Goal: Task Accomplishment & Management: Use online tool/utility

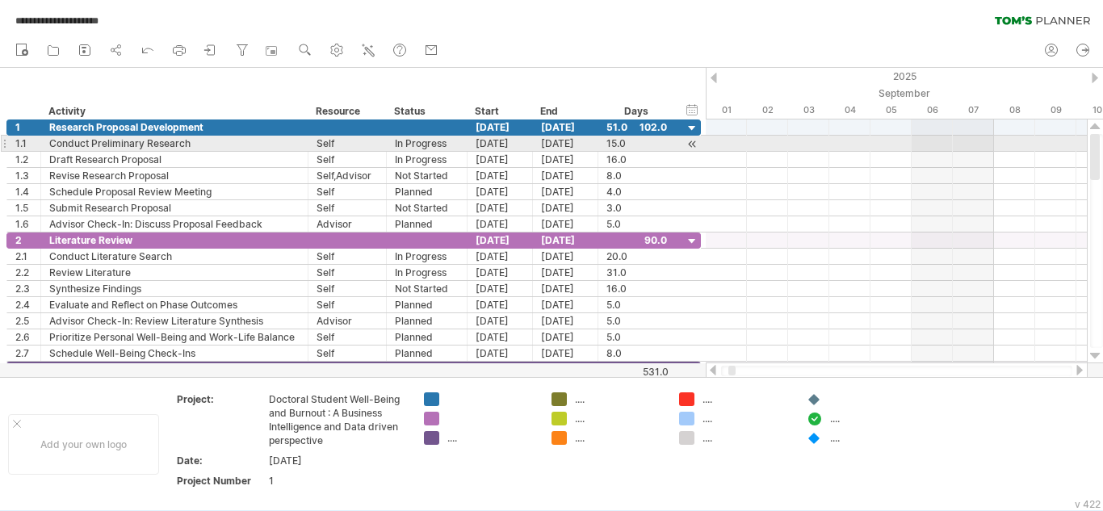
drag, startPoint x: 1095, startPoint y: 171, endPoint x: 1103, endPoint y: 146, distance: 26.1
click at [1103, 146] on div at bounding box center [1096, 241] width 13 height 214
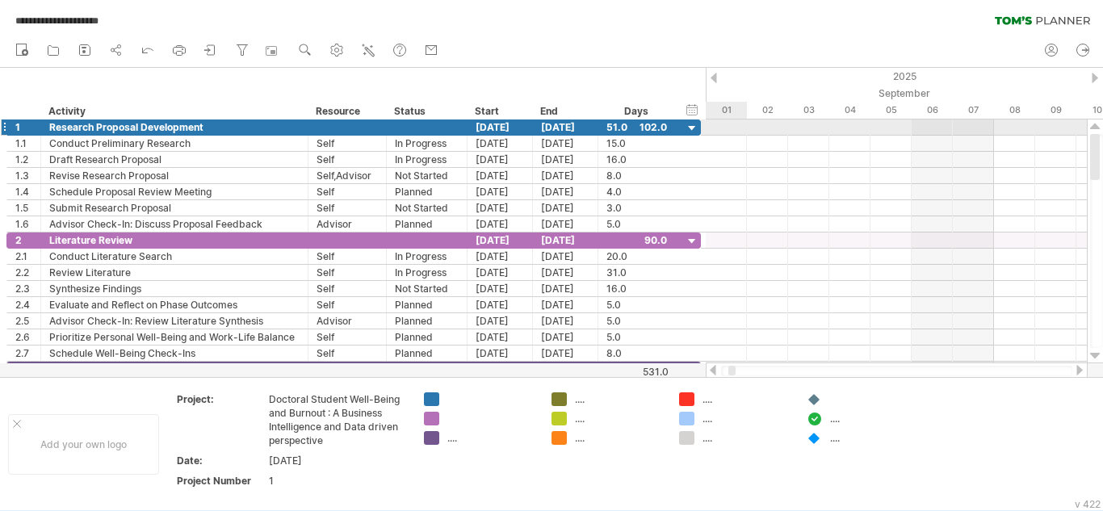
click at [692, 124] on div at bounding box center [692, 128] width 15 height 15
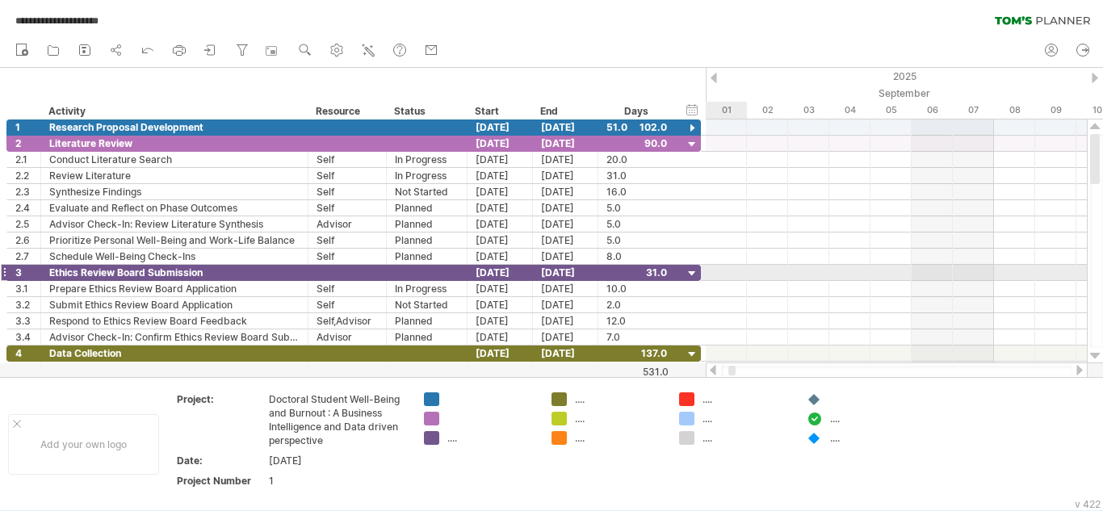
click at [692, 270] on div at bounding box center [692, 274] width 15 height 15
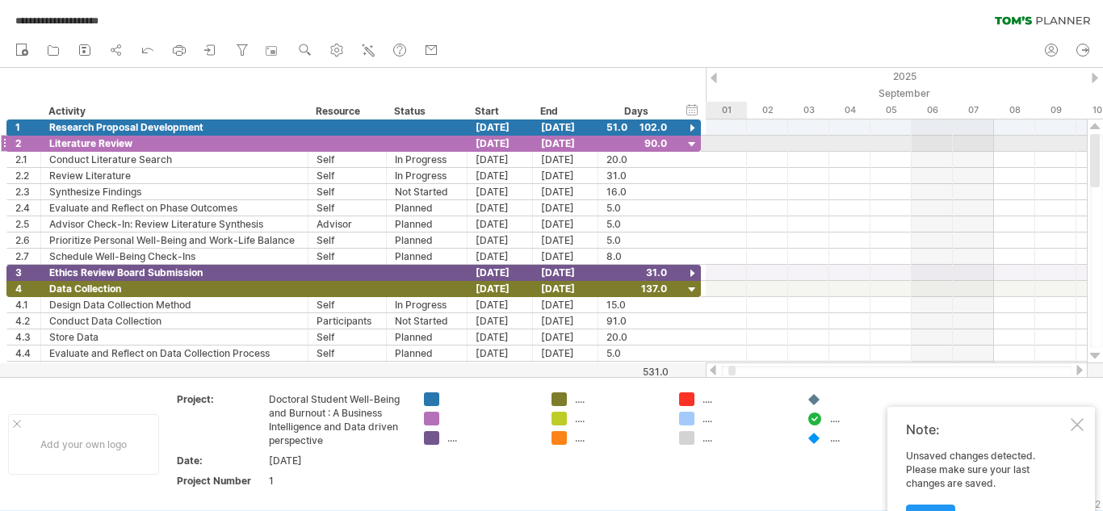
click at [692, 146] on div at bounding box center [692, 144] width 15 height 15
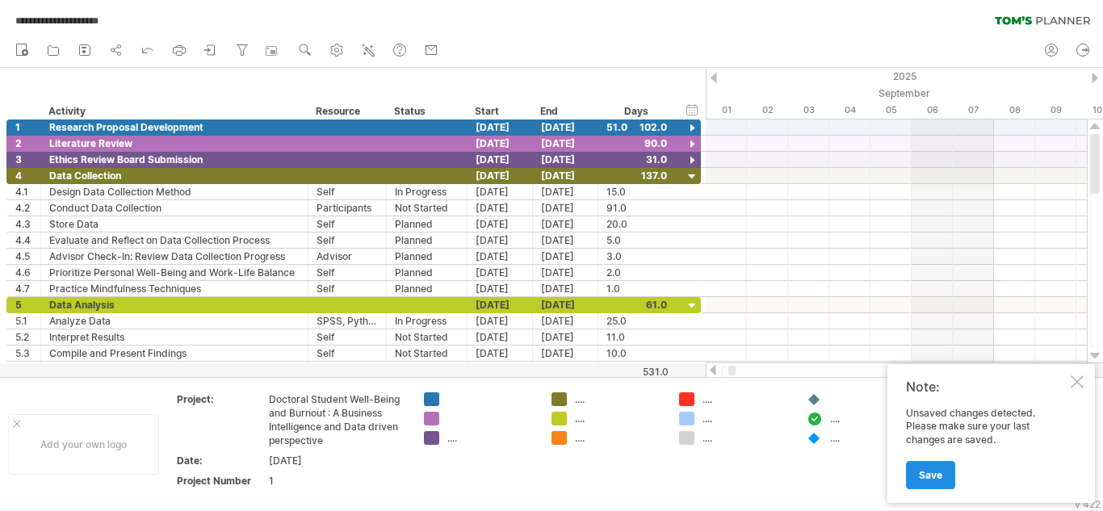
click at [923, 481] on span "Save" at bounding box center [930, 475] width 23 height 12
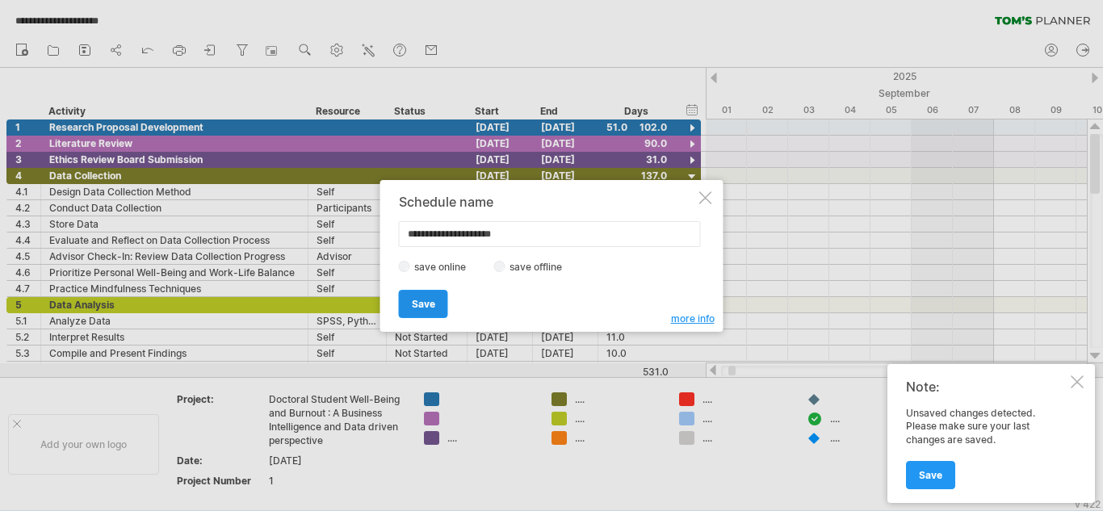
click at [416, 309] on span "Save" at bounding box center [423, 304] width 23 height 12
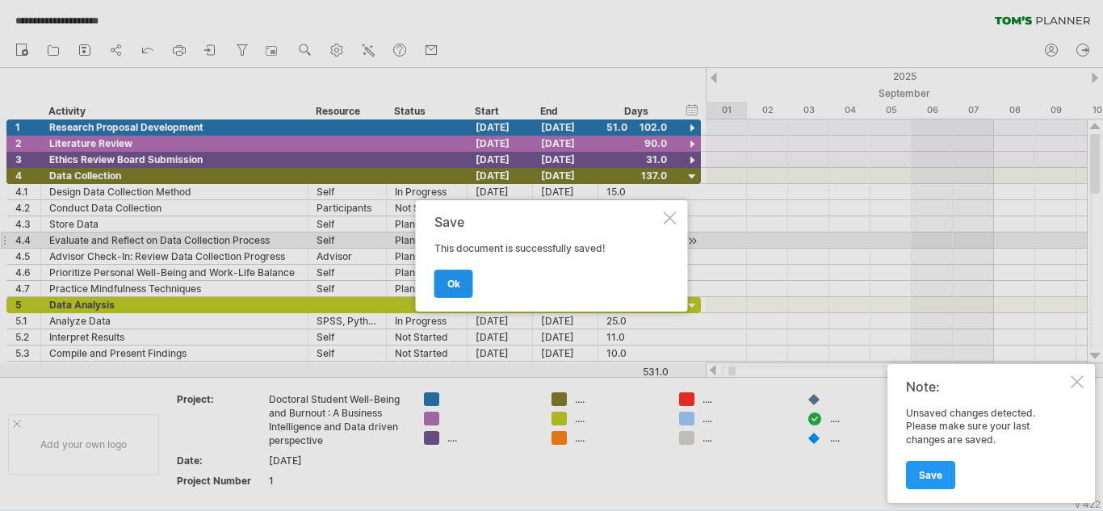
click at [440, 279] on link "ok" at bounding box center [454, 284] width 39 height 28
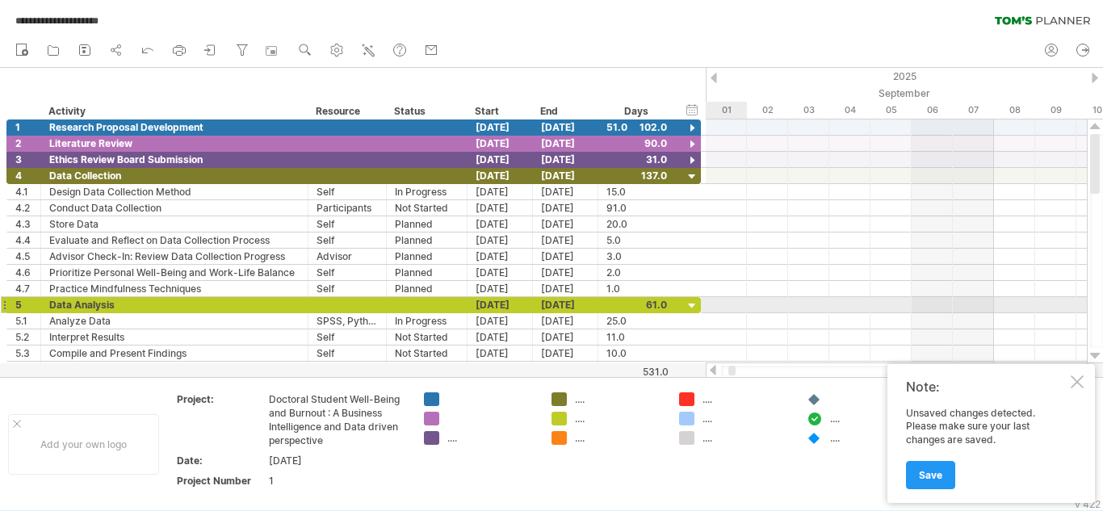
click at [690, 302] on div at bounding box center [692, 306] width 15 height 15
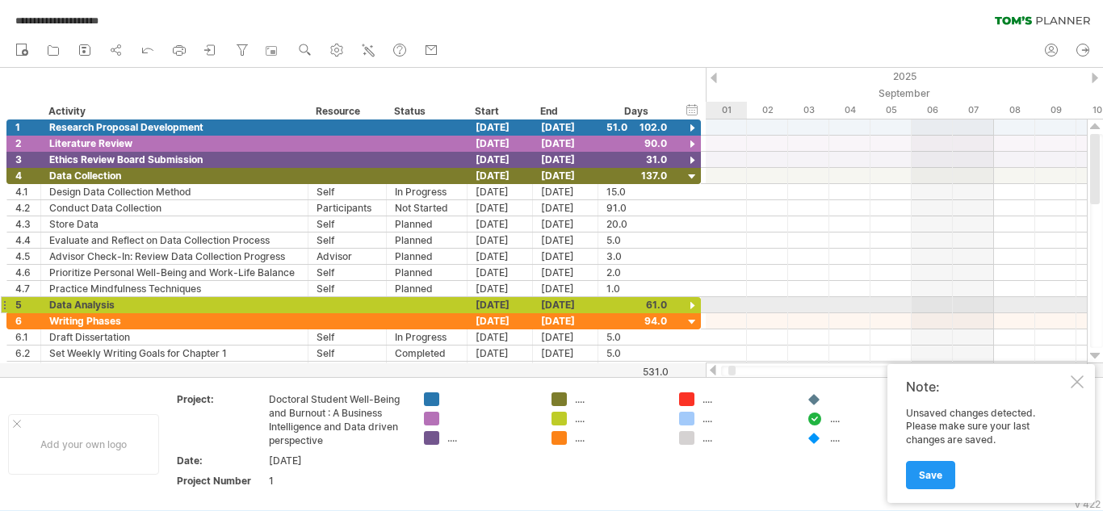
click at [695, 302] on div at bounding box center [692, 306] width 15 height 15
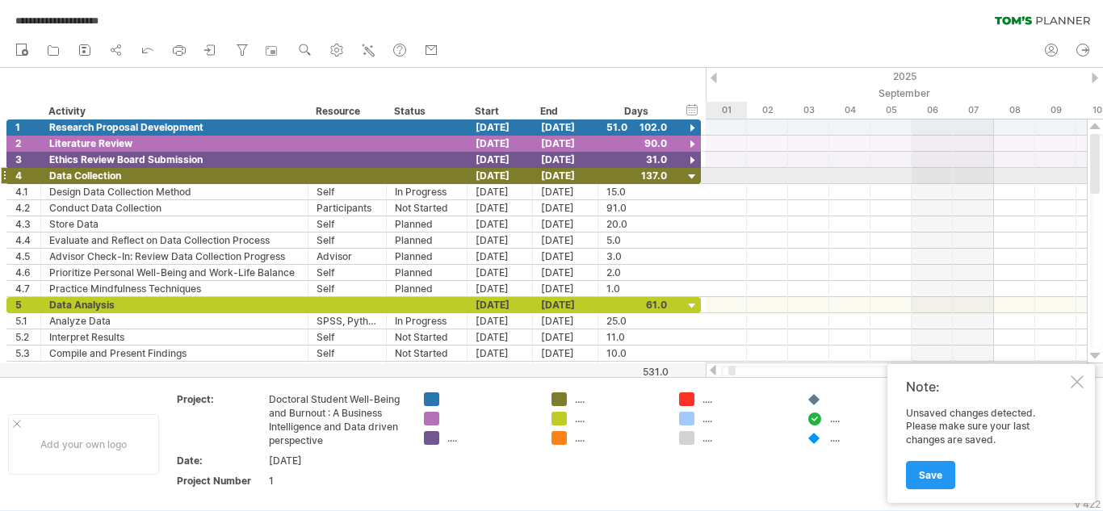
click at [691, 178] on div at bounding box center [692, 177] width 15 height 15
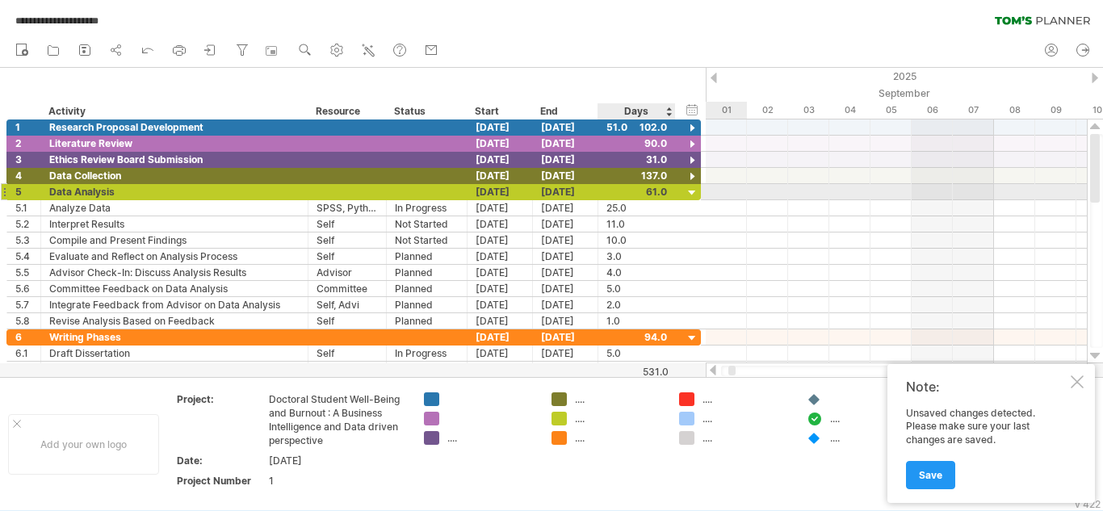
click at [691, 191] on div at bounding box center [692, 193] width 15 height 15
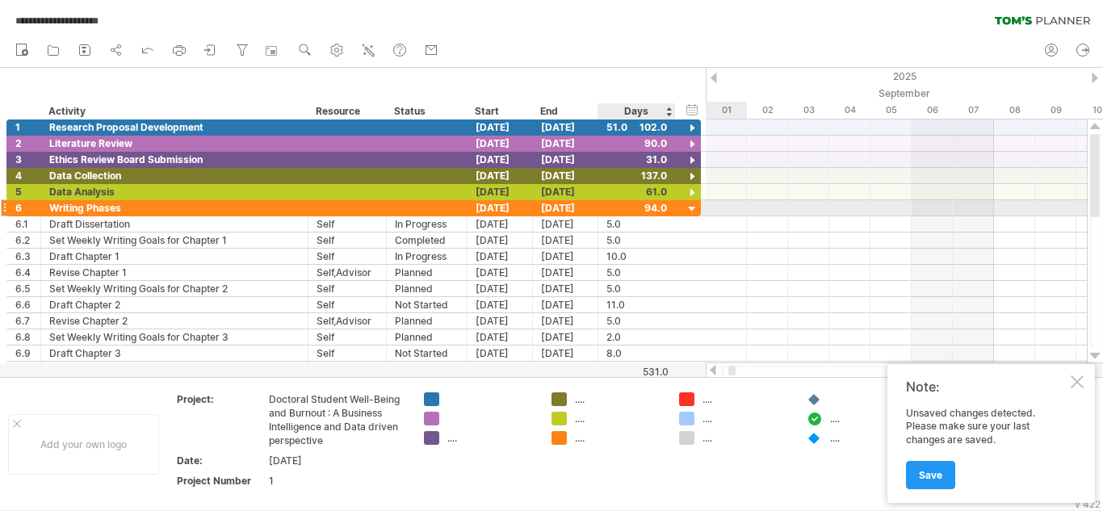
click at [695, 209] on div at bounding box center [692, 209] width 15 height 15
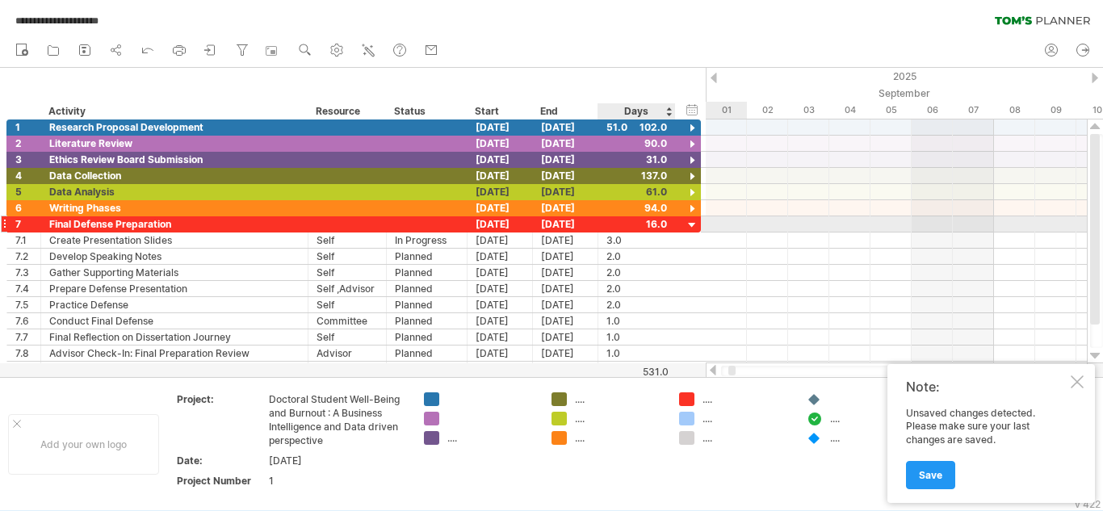
click at [697, 224] on div at bounding box center [692, 225] width 15 height 15
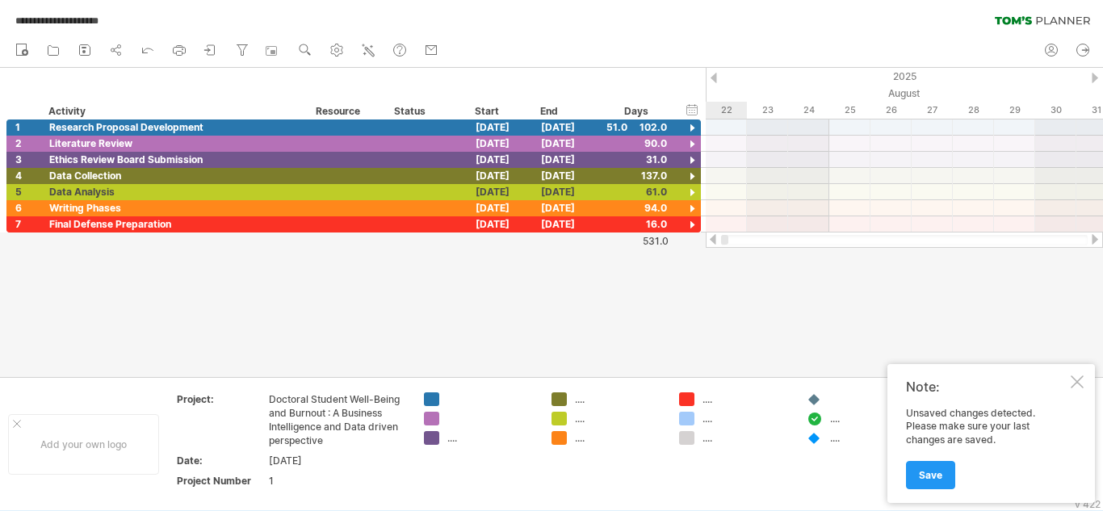
drag, startPoint x: 733, startPoint y: 242, endPoint x: 714, endPoint y: 241, distance: 19.4
click at [714, 241] on div at bounding box center [904, 240] width 397 height 16
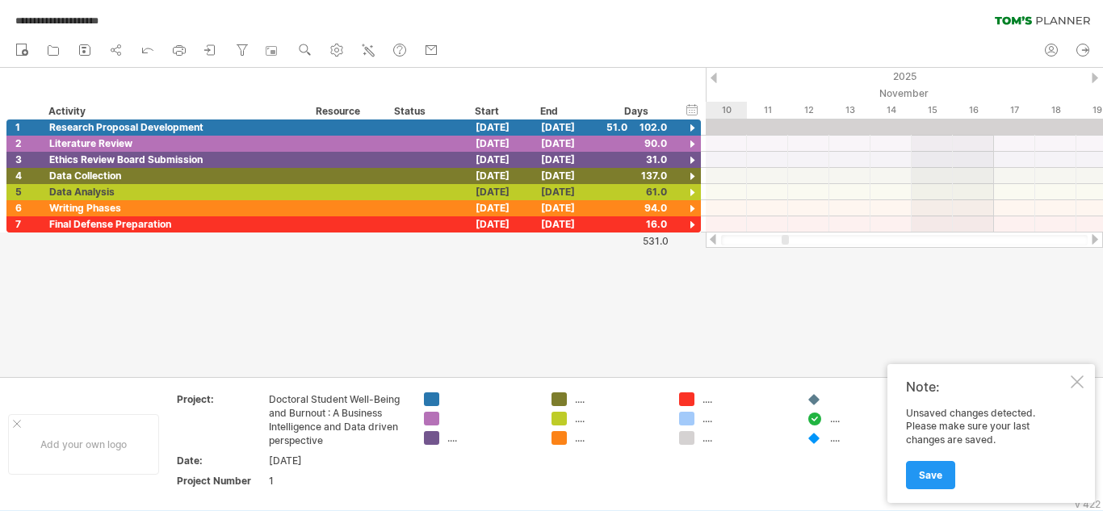
drag, startPoint x: 729, startPoint y: 242, endPoint x: 782, endPoint y: 239, distance: 53.4
click at [782, 239] on div at bounding box center [785, 240] width 7 height 10
click at [925, 473] on span "Save" at bounding box center [930, 475] width 23 height 12
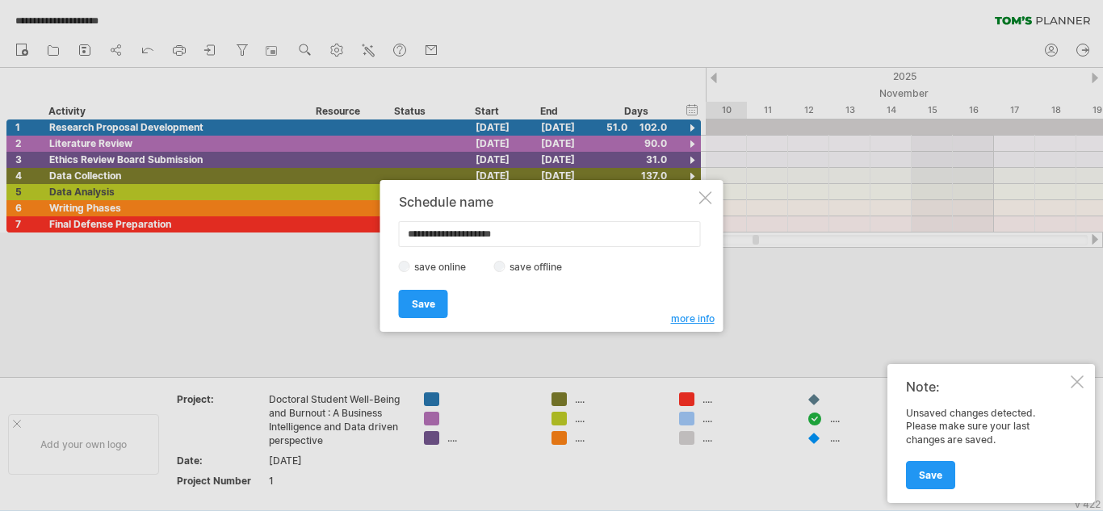
click at [428, 309] on span "Save" at bounding box center [423, 304] width 23 height 12
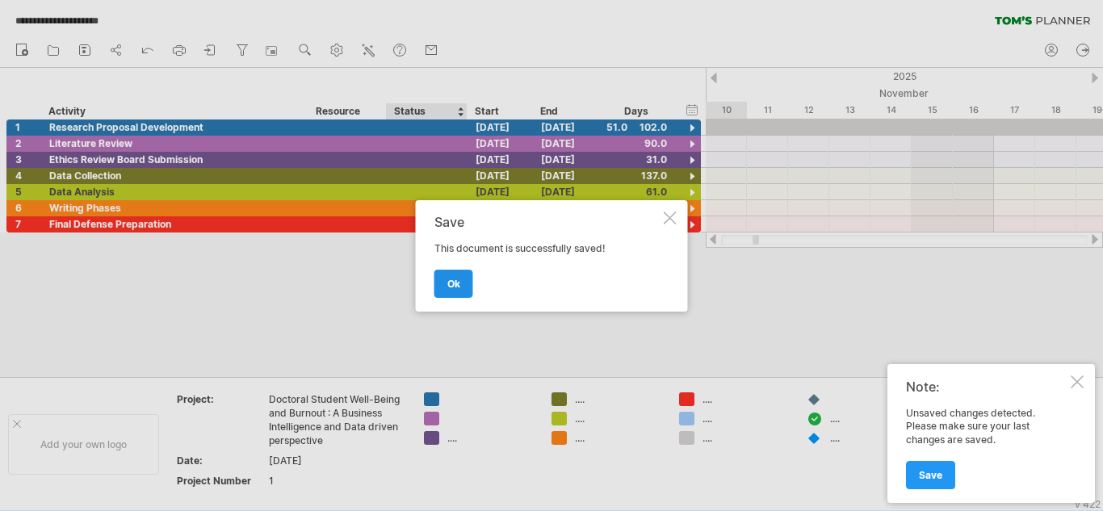
click at [473, 284] on link "ok" at bounding box center [454, 284] width 39 height 28
